Goal: Check status

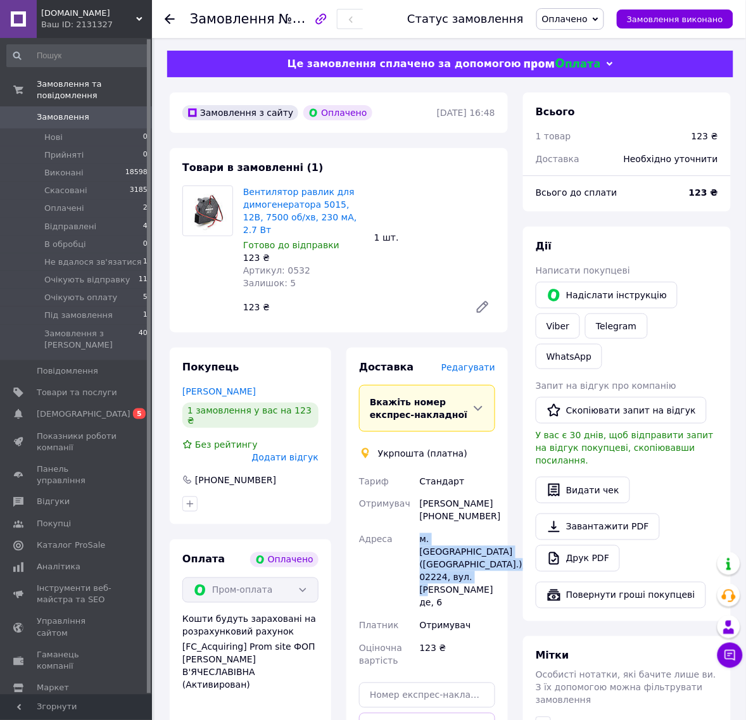
drag, startPoint x: 448, startPoint y: 567, endPoint x: 416, endPoint y: 533, distance: 46.6
click at [416, 533] on div "[PERSON_NAME] Отримувач [PERSON_NAME] [PHONE_NUMBER] [PERSON_NAME] [GEOGRAPHIC_…" at bounding box center [427, 571] width 141 height 203
copy div "Адреса [PERSON_NAME]. [GEOGRAPHIC_DATA] ([GEOGRAPHIC_DATA].), 02224, вул. [PERS…"
click at [514, 462] on div "Доставка [PERSON_NAME] Вкажіть номер експрес-накладної Обов'язково введіть номе…" at bounding box center [427, 578] width 177 height 460
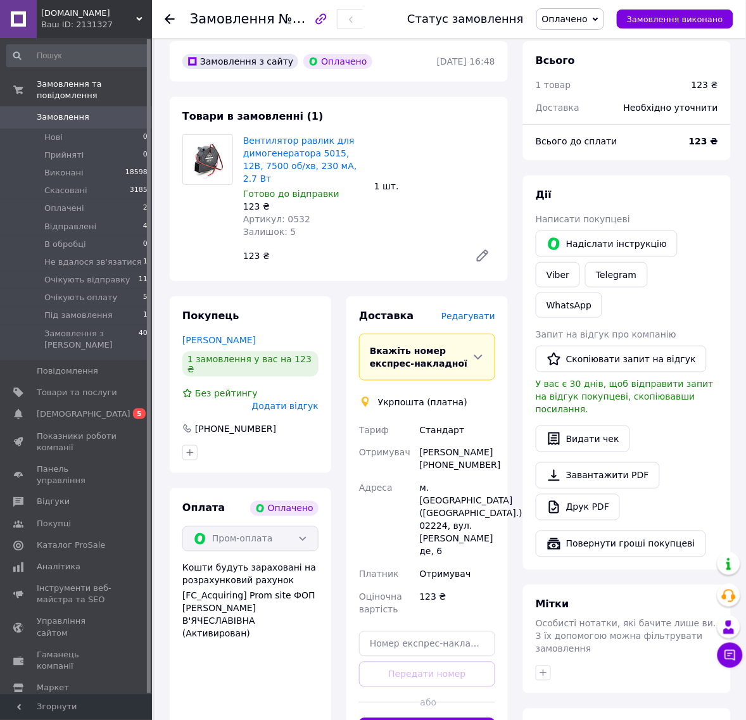
scroll to position [79, 0]
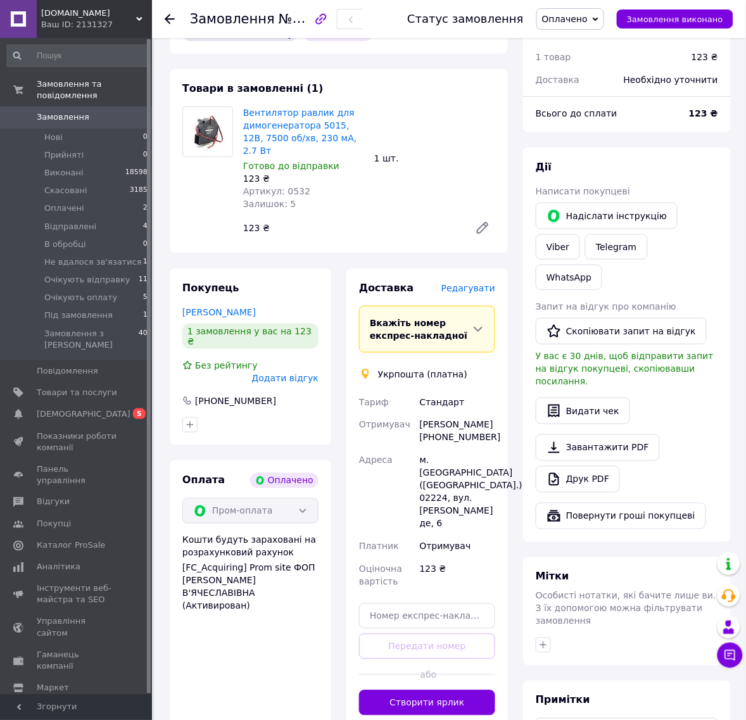
click at [588, 21] on span "Оплачено" at bounding box center [565, 19] width 46 height 10
click at [580, 103] on li "Очікують відправку" at bounding box center [592, 106] width 110 height 19
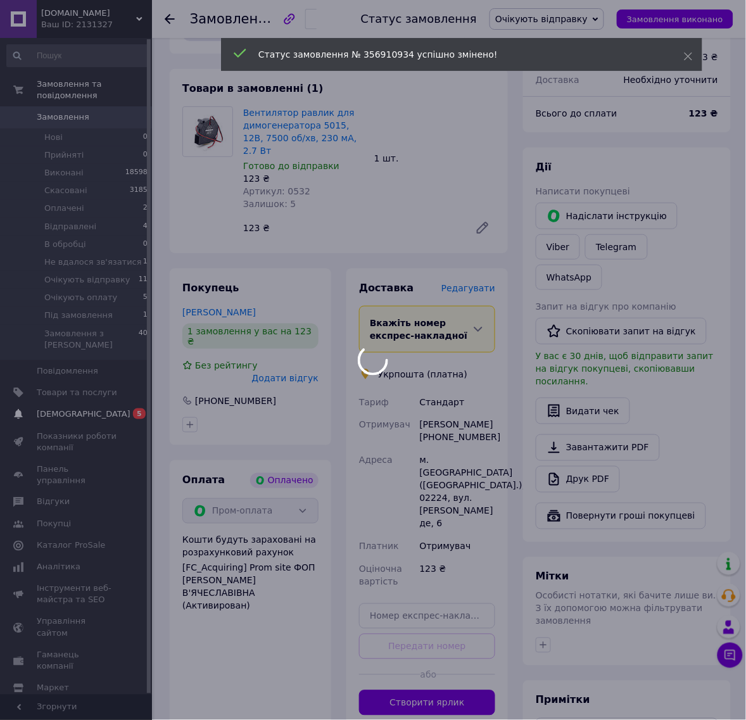
click at [92, 393] on div at bounding box center [373, 360] width 746 height 720
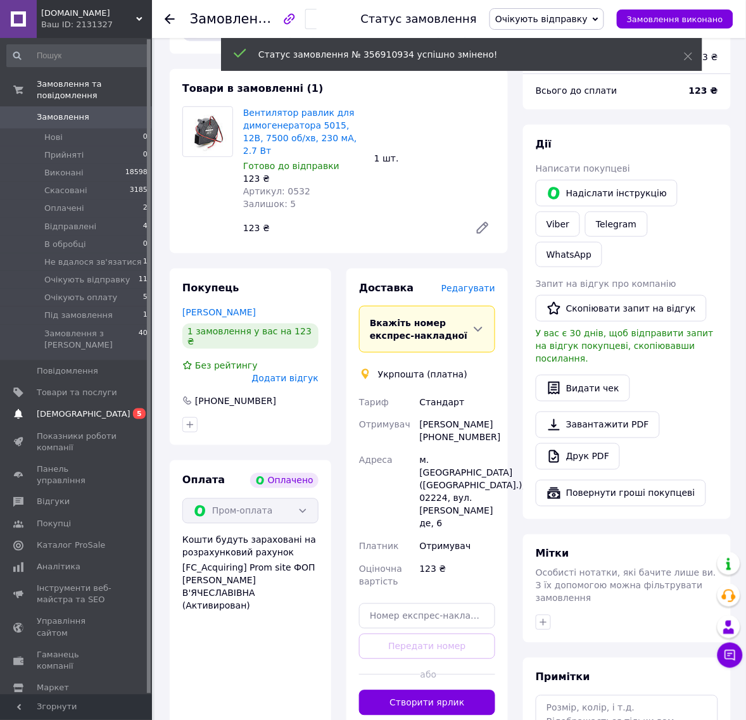
click at [92, 408] on span "[DEMOGRAPHIC_DATA]" at bounding box center [77, 413] width 80 height 11
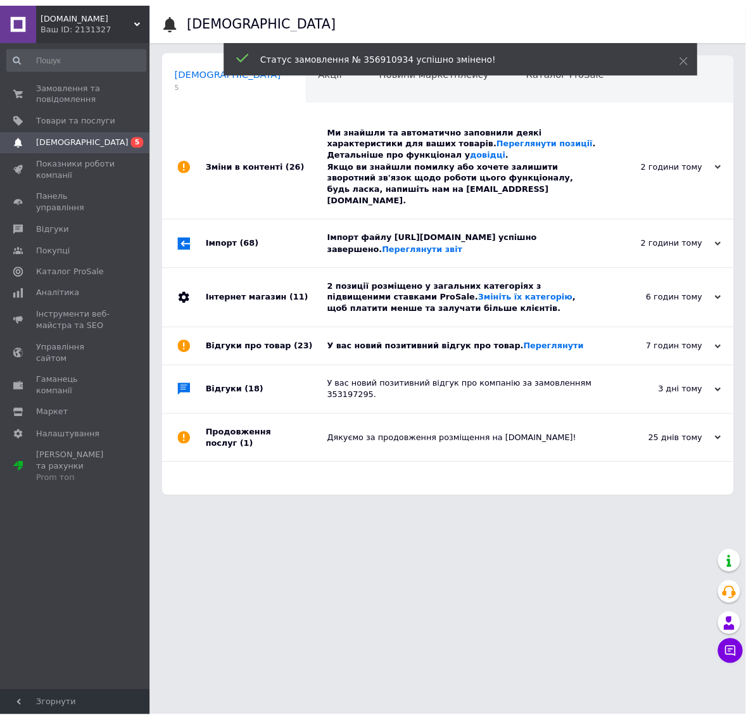
scroll to position [0, 6]
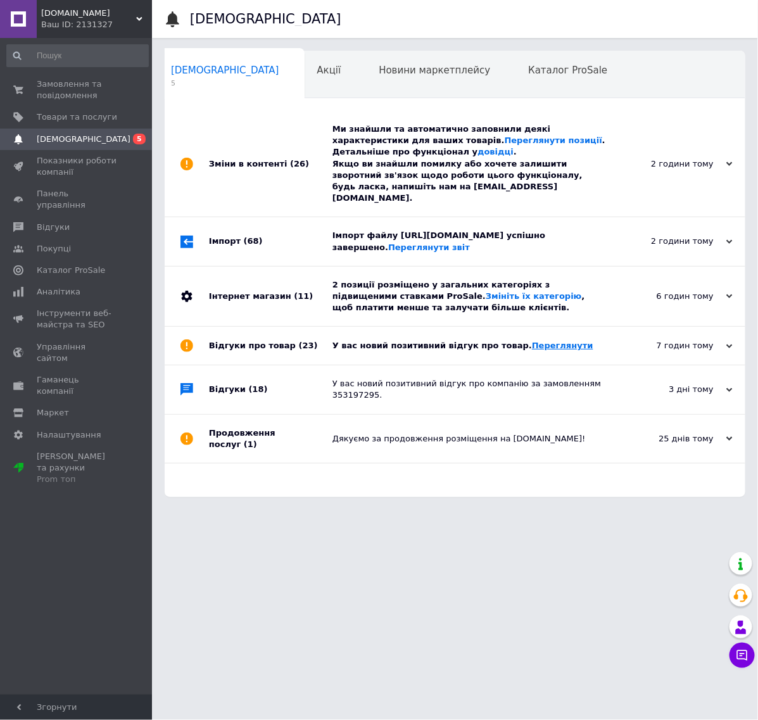
click at [532, 350] on link "Переглянути" at bounding box center [562, 345] width 61 height 9
